Goal: Check status: Check status

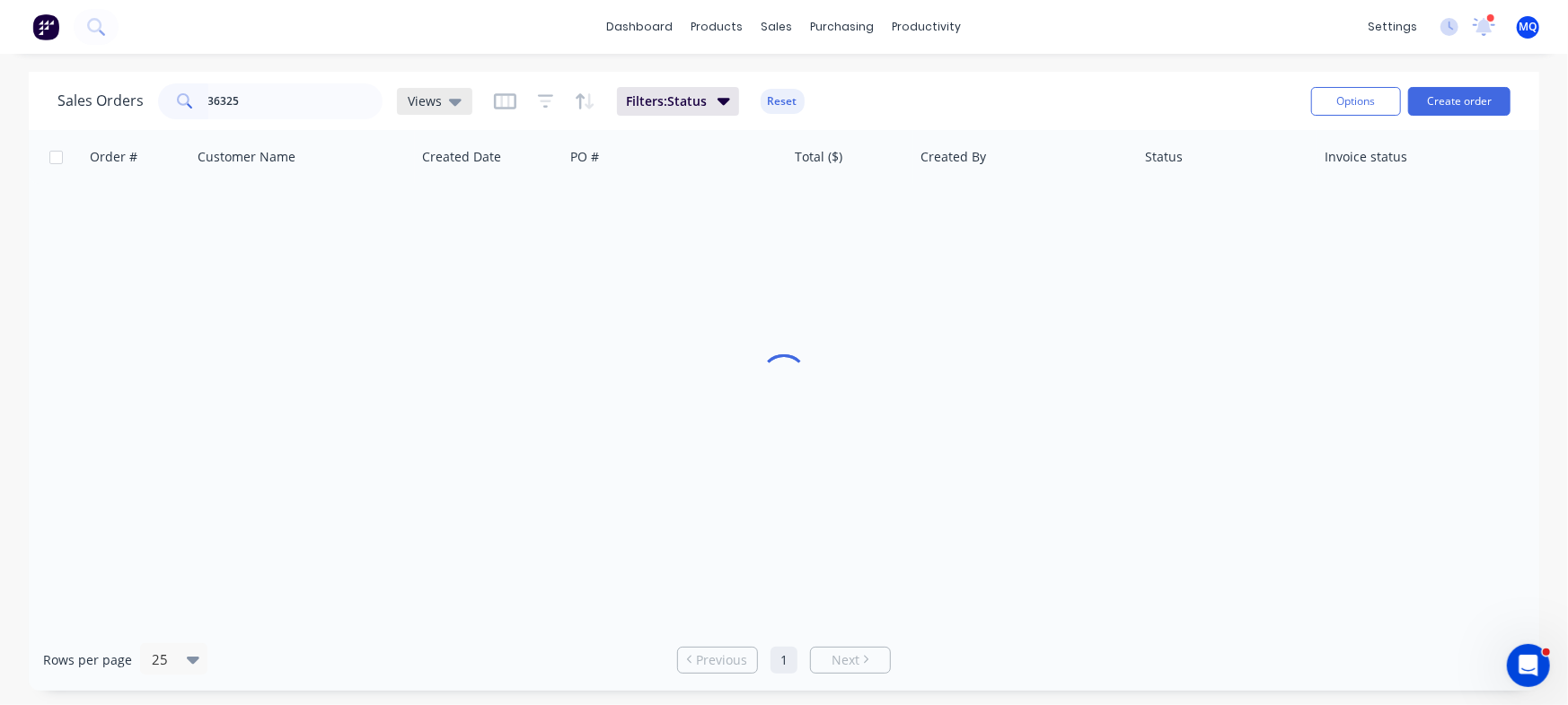
click at [449, 105] on icon at bounding box center [455, 102] width 13 height 20
click at [826, 212] on div at bounding box center [784, 379] width 1510 height 499
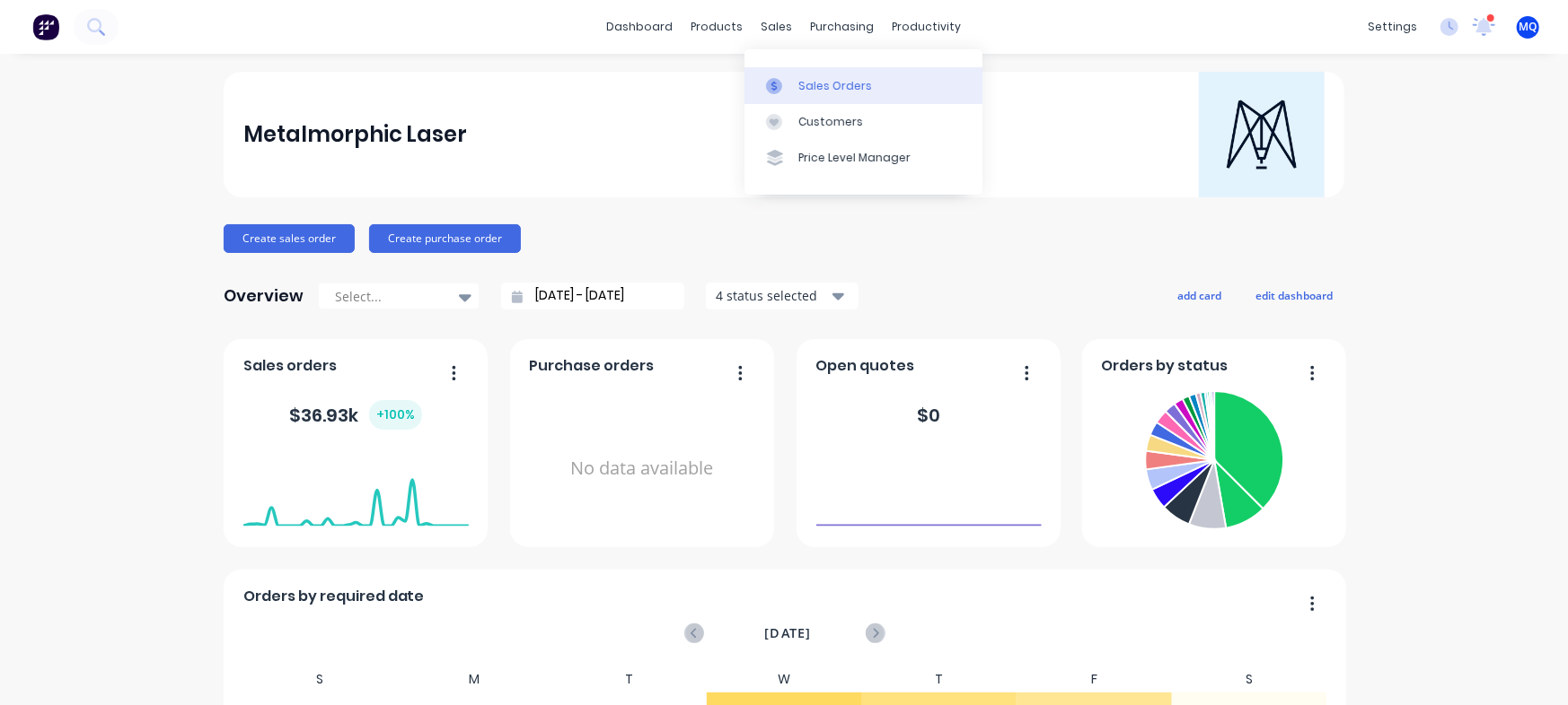
click at [784, 78] on div at bounding box center [780, 86] width 27 height 17
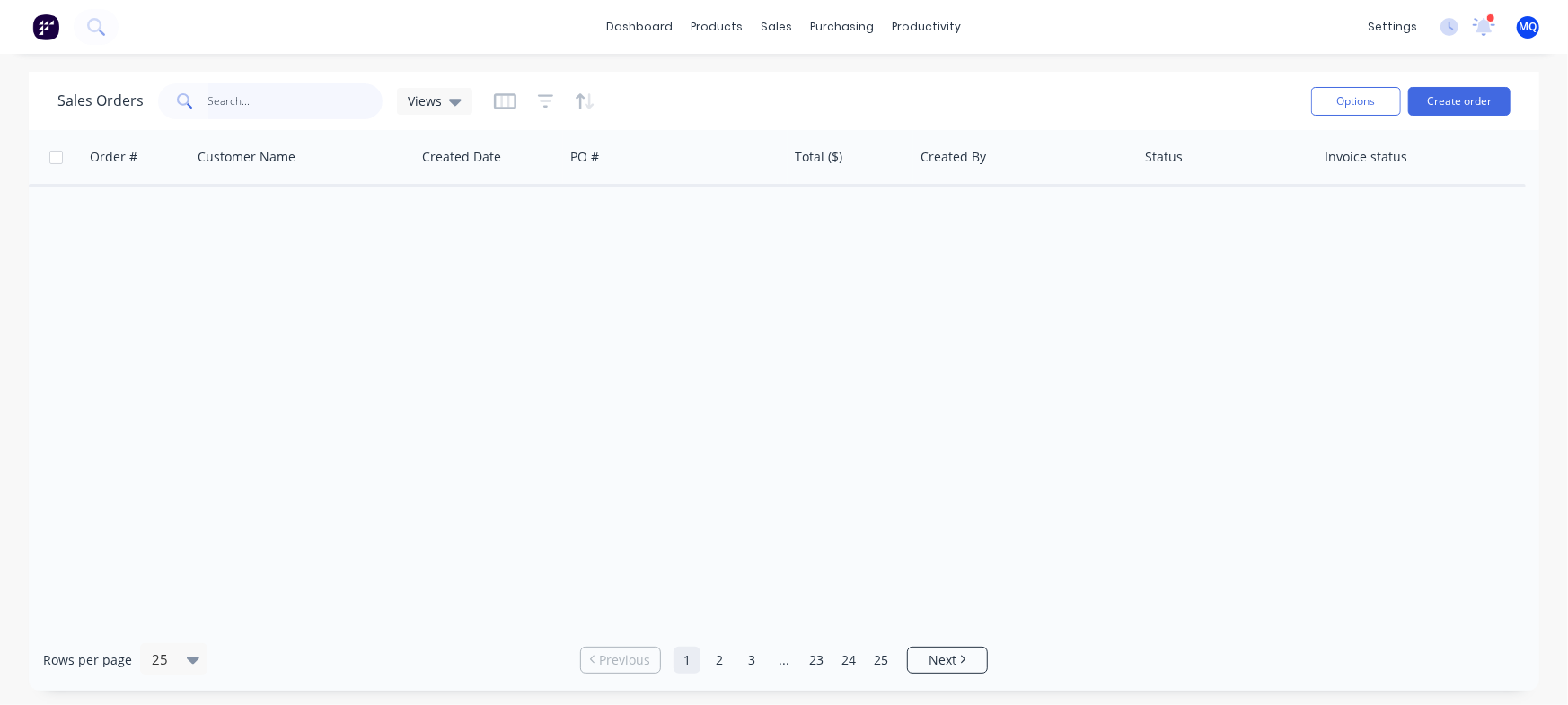
click at [323, 95] on input "text" at bounding box center [295, 101] width 175 height 36
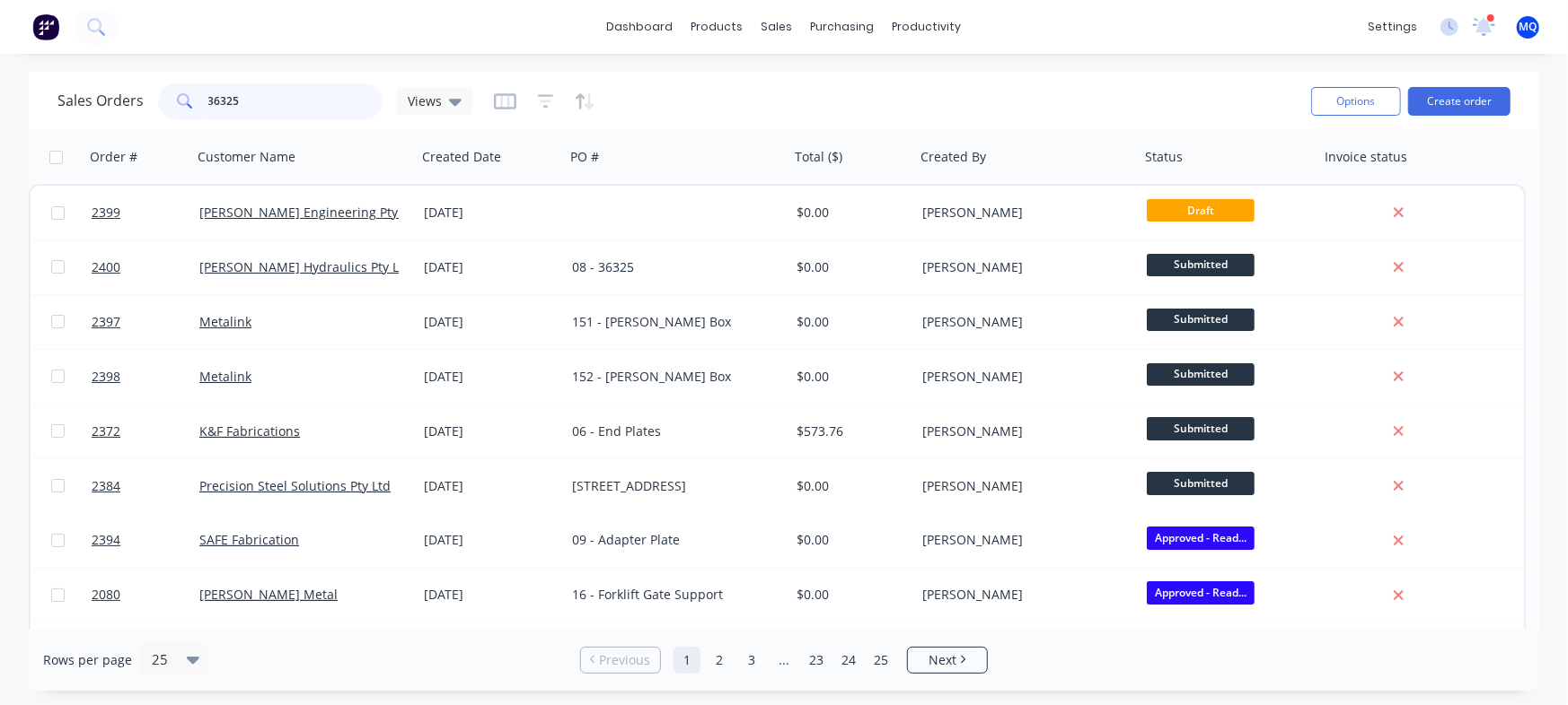
type input "36325"
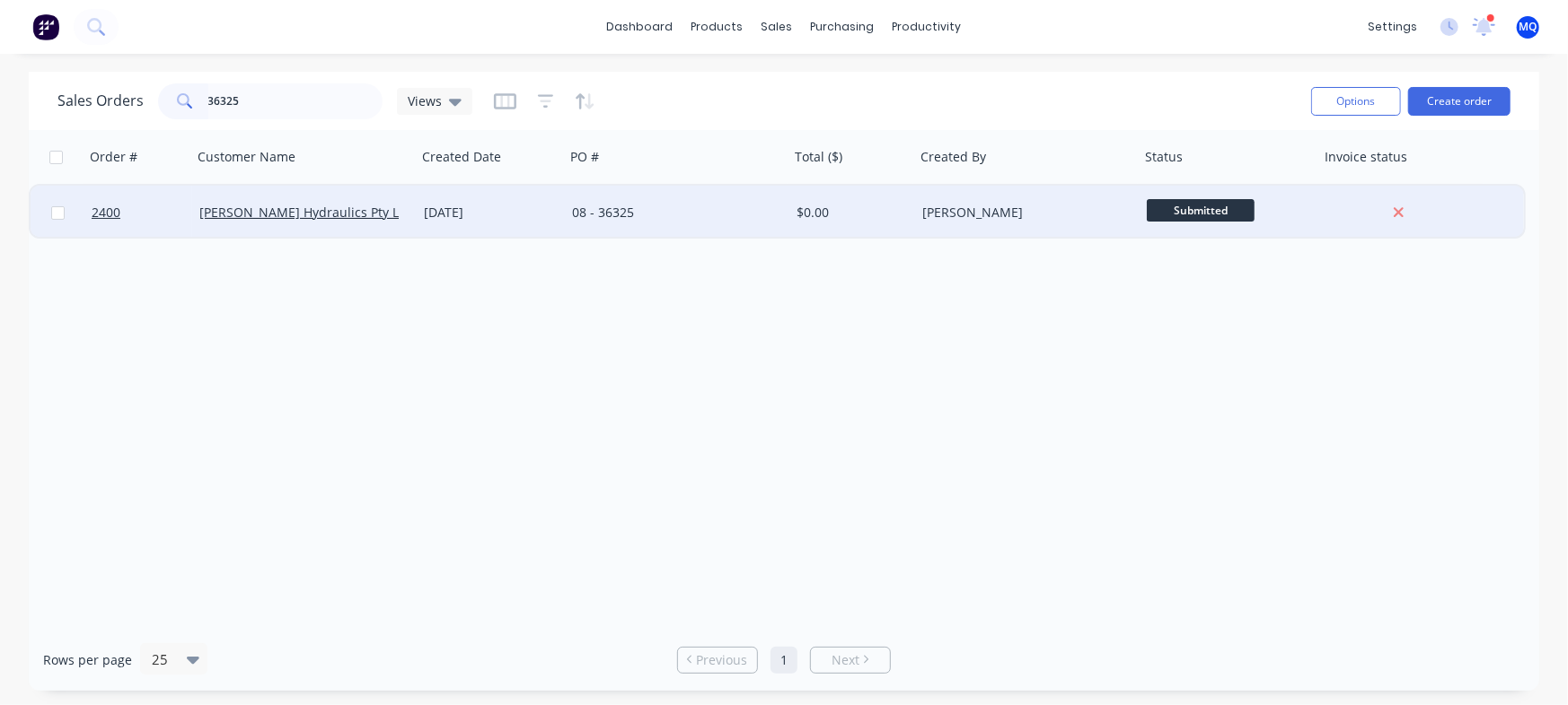
click at [650, 217] on div "08 - 36325" at bounding box center [671, 213] width 199 height 18
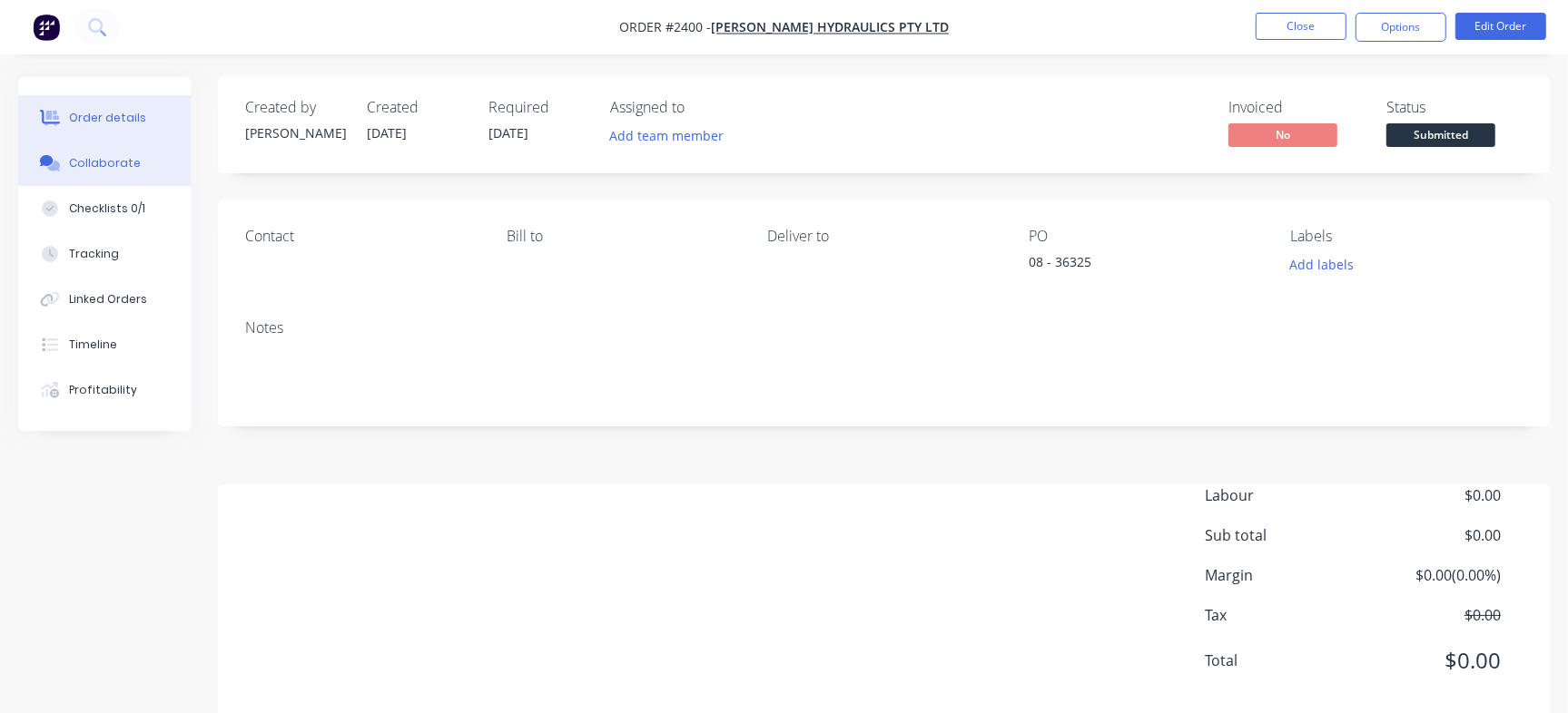
click at [97, 172] on button "Collaborate" at bounding box center [104, 163] width 173 height 45
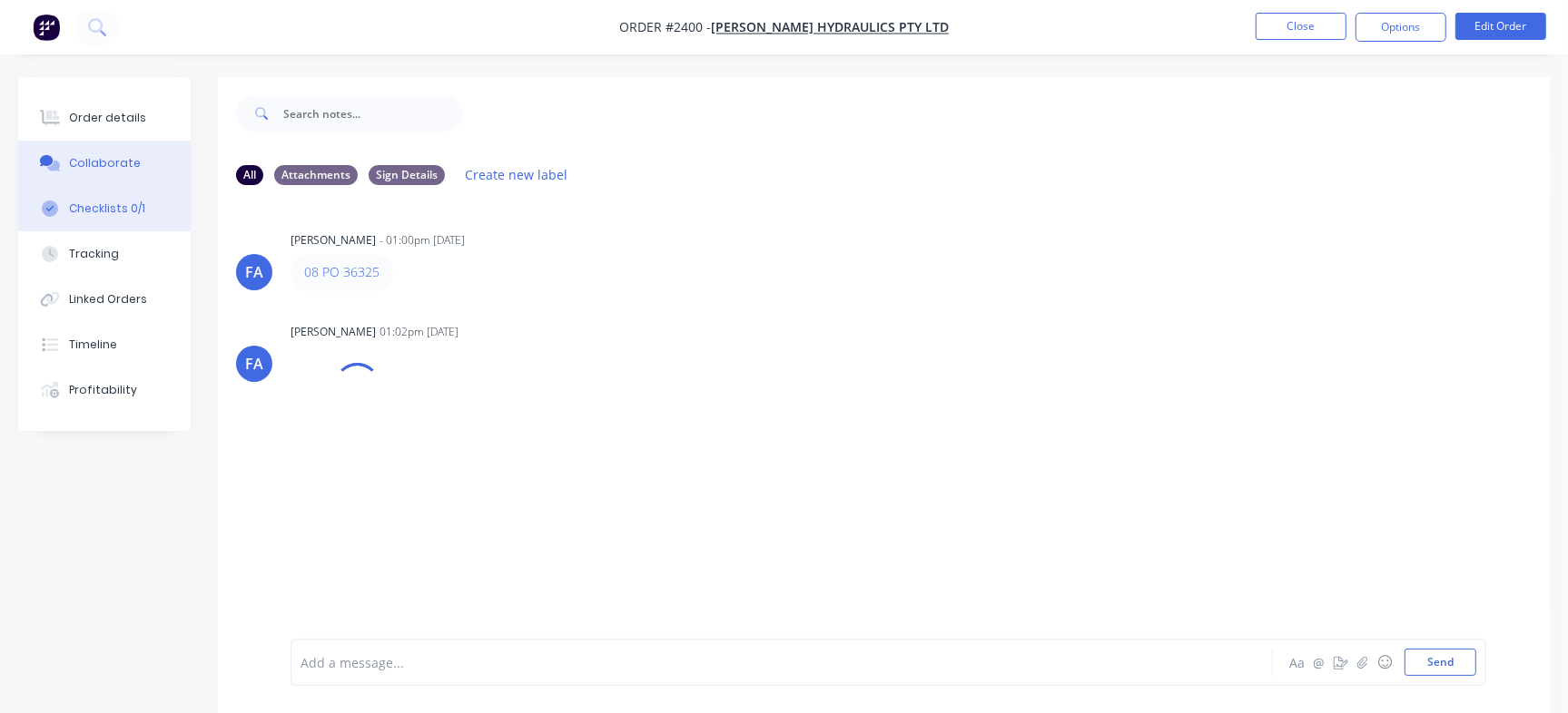
click at [92, 211] on div "Checklists 0/1" at bounding box center [107, 208] width 76 height 17
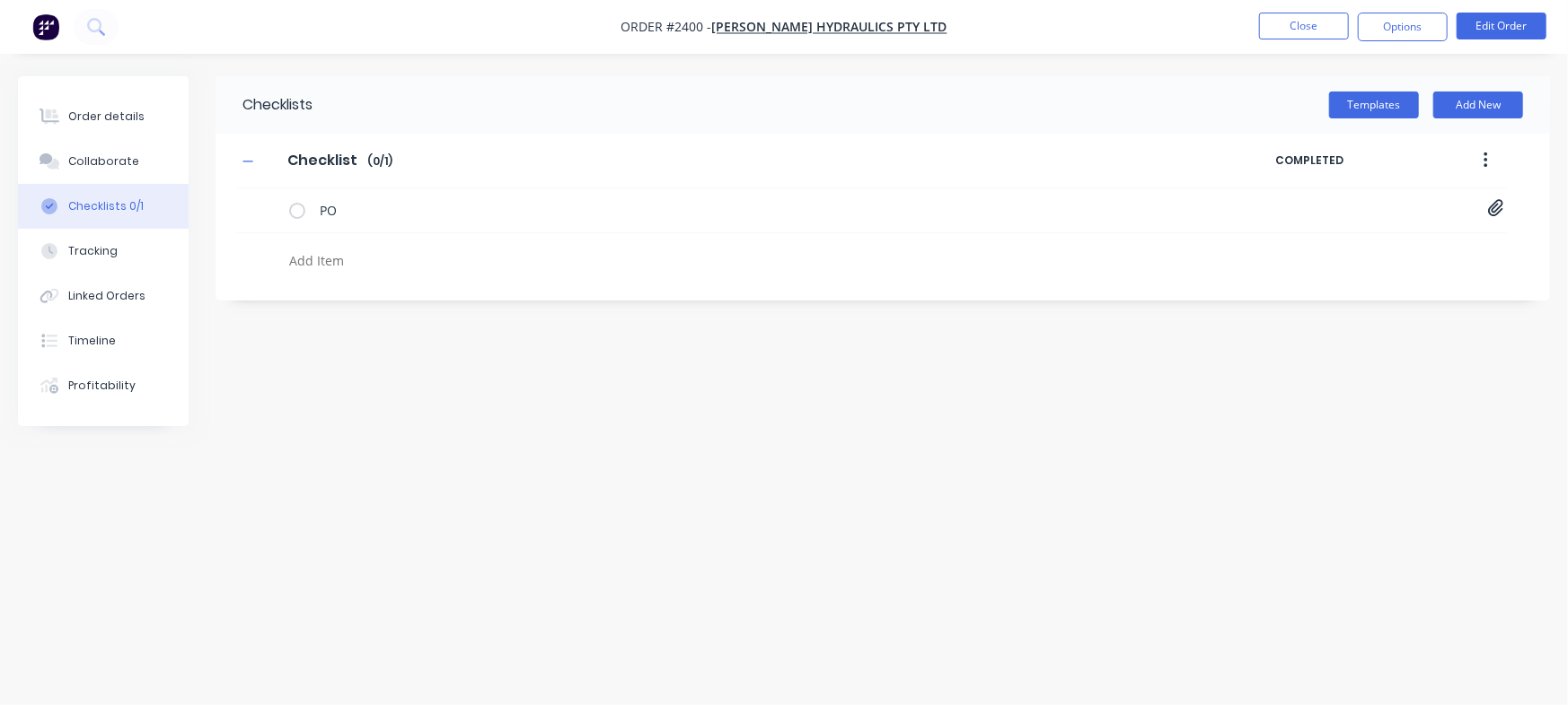
click at [331, 265] on textarea at bounding box center [691, 261] width 817 height 26
type textarea "x"
click at [121, 158] on div "Collaborate" at bounding box center [104, 161] width 71 height 17
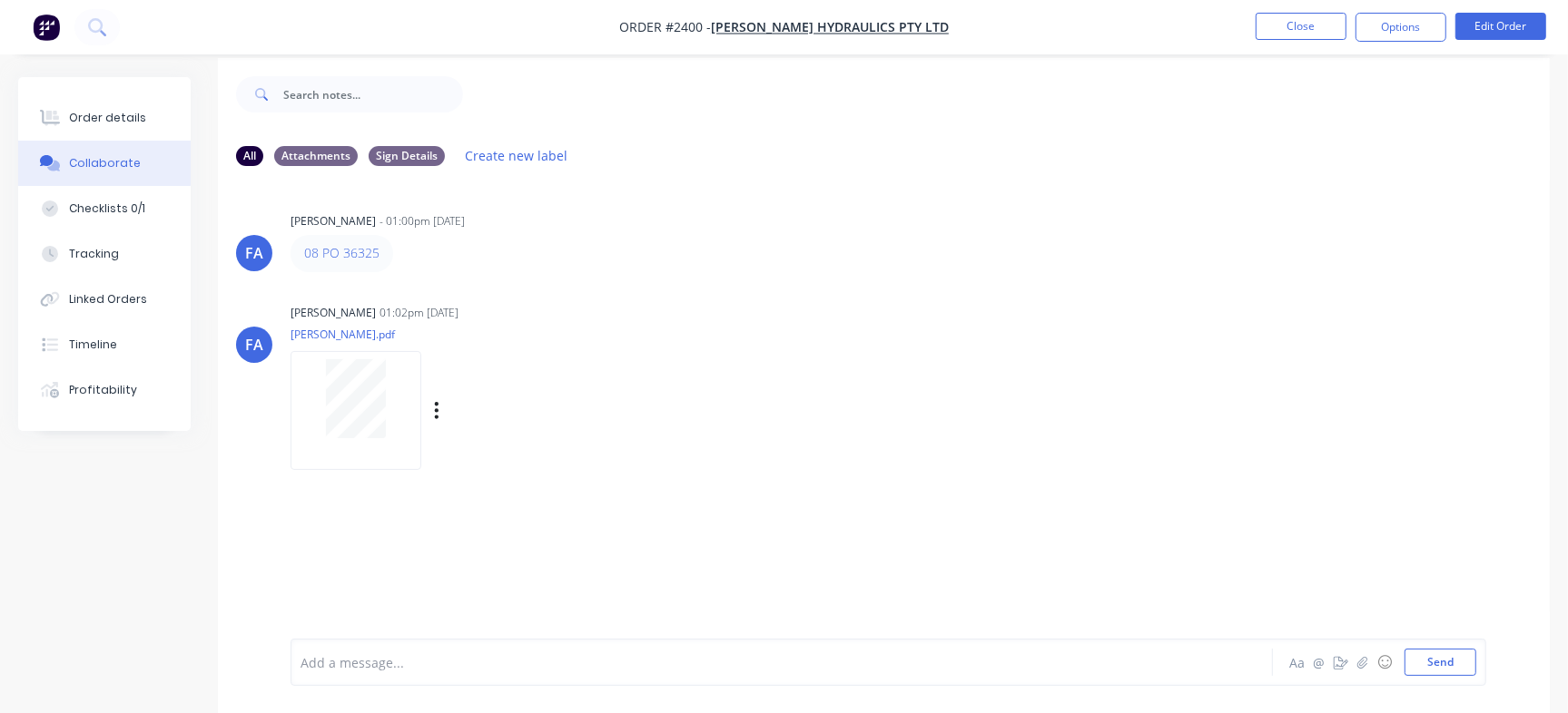
scroll to position [28, 0]
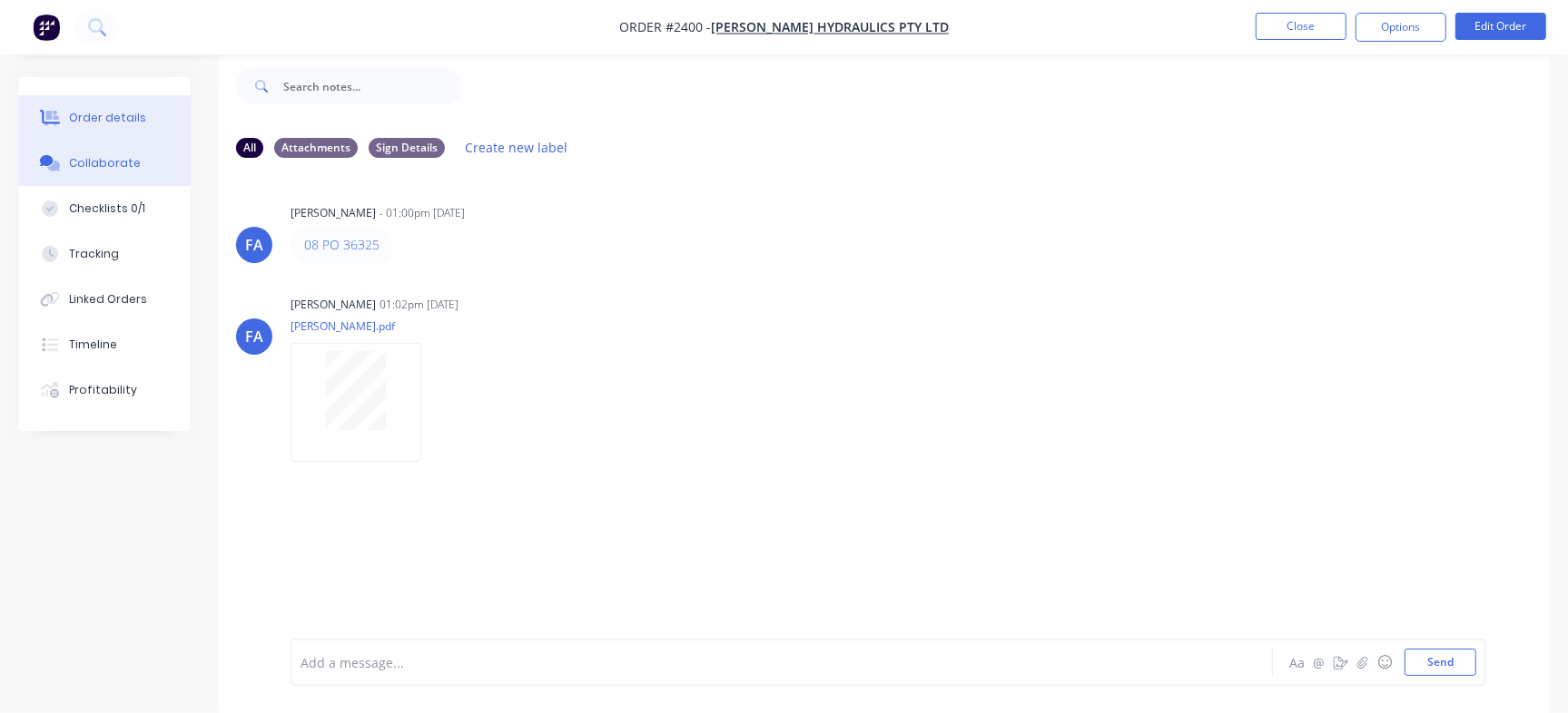
click at [140, 118] on button "Order details" at bounding box center [104, 119] width 173 height 45
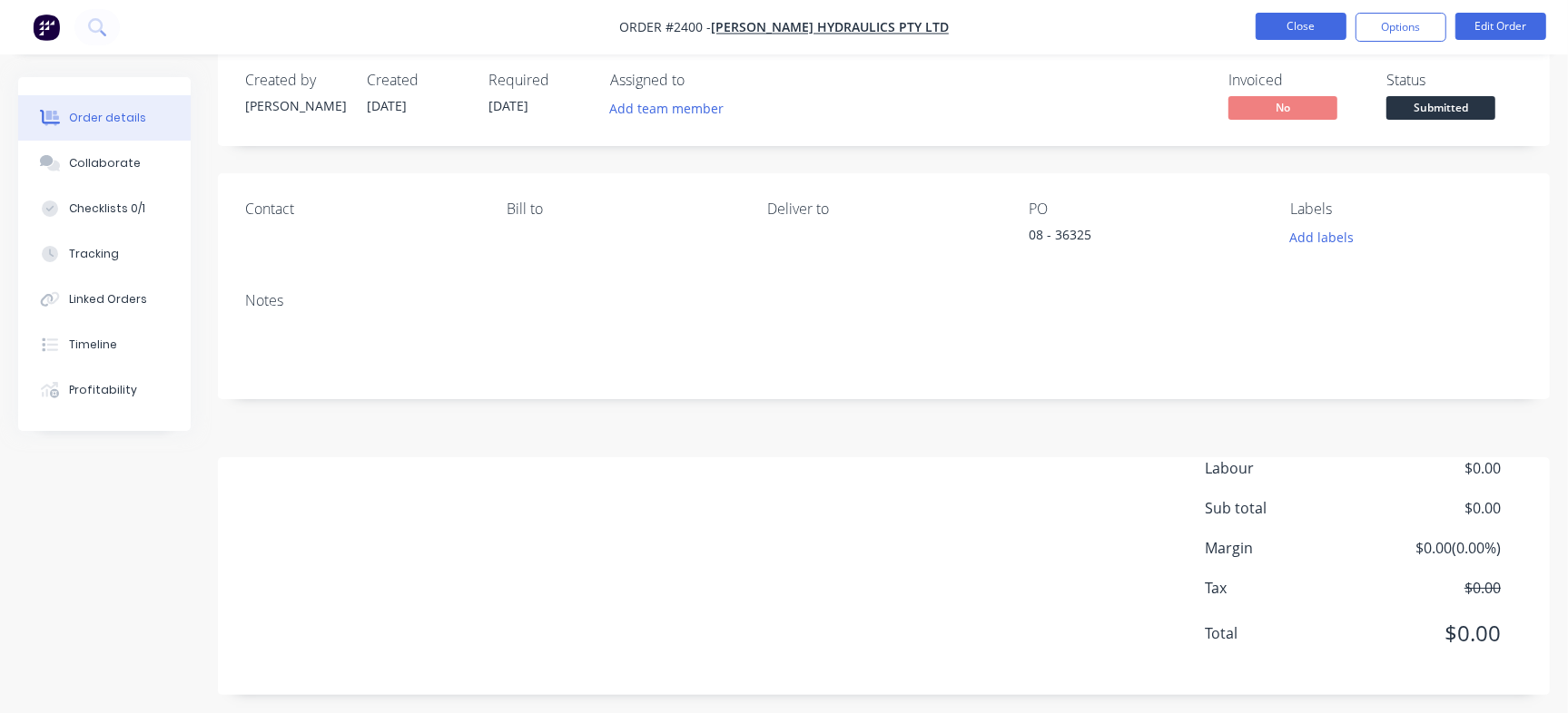
click at [1316, 29] on button "Close" at bounding box center [1301, 27] width 91 height 28
